Goal: Book appointment/travel/reservation

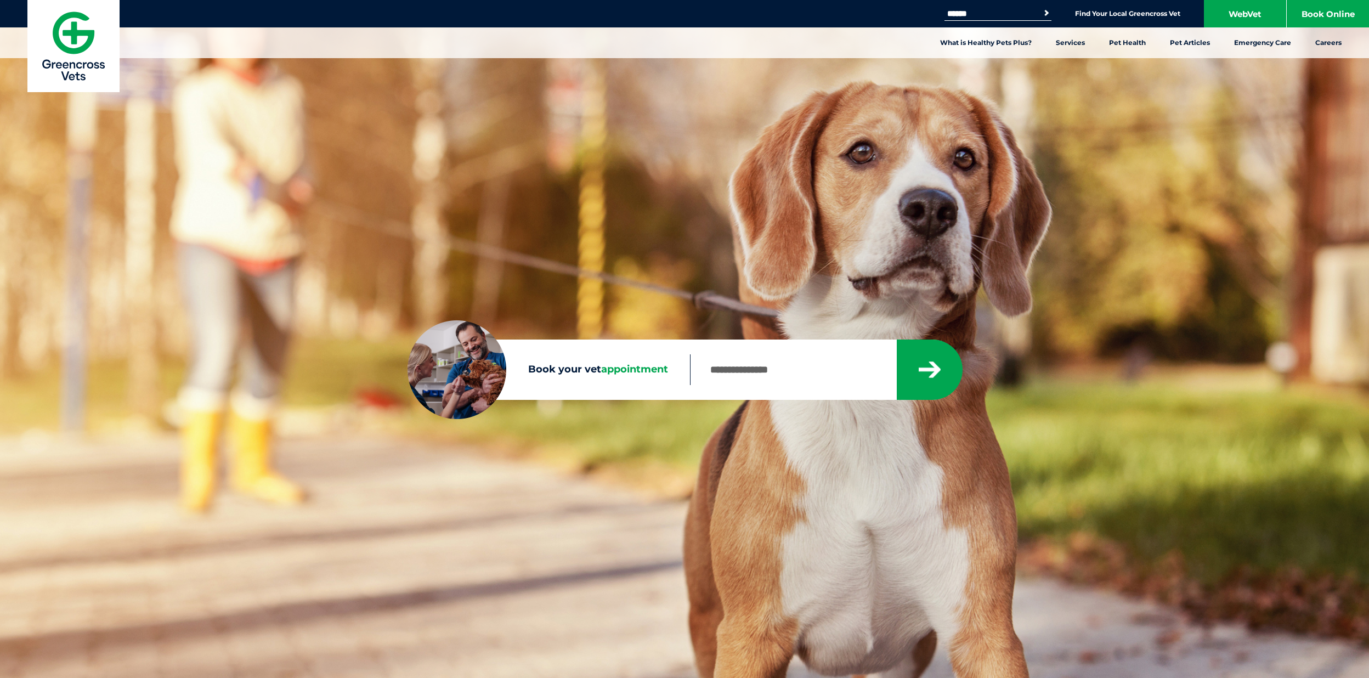
click at [757, 376] on input "Book your vet appointment" at bounding box center [793, 369] width 206 height 31
type input "****"
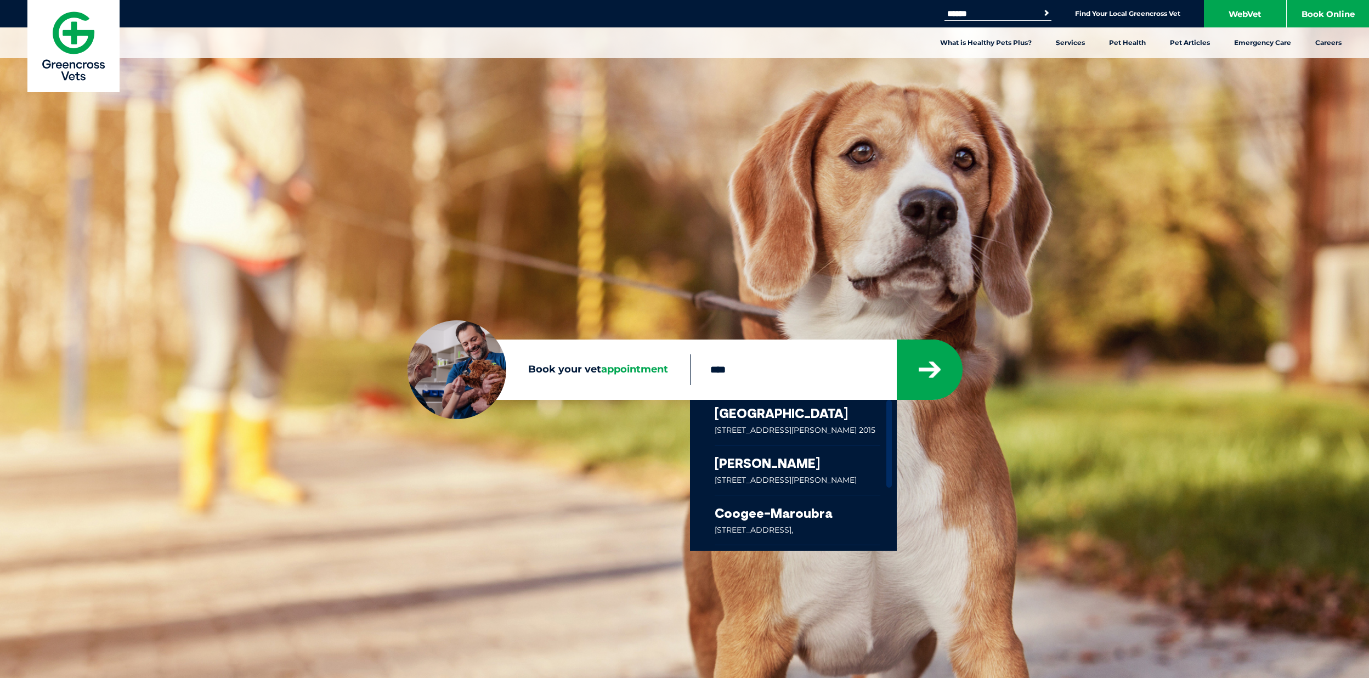
click at [738, 425] on link at bounding box center [798, 422] width 166 height 45
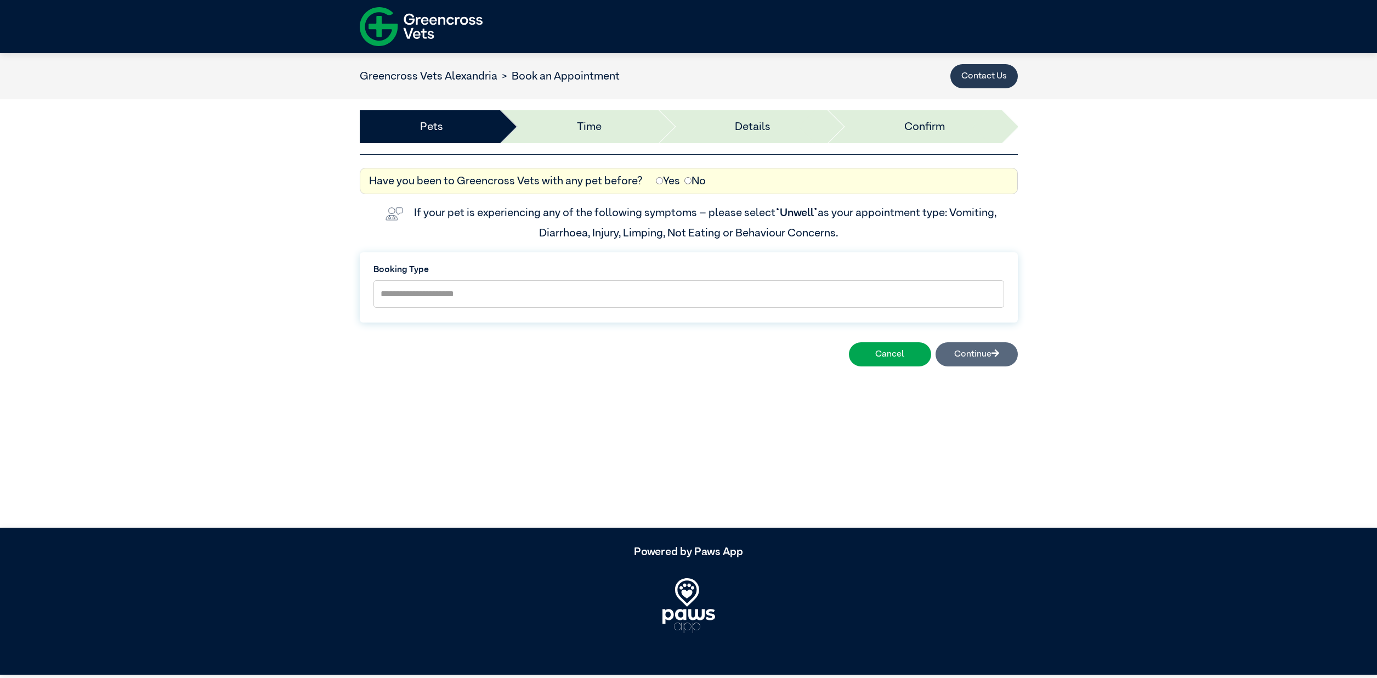
click at [1007, 82] on button "Contact Us" at bounding box center [983, 76] width 67 height 24
